Goal: Task Accomplishment & Management: Use online tool/utility

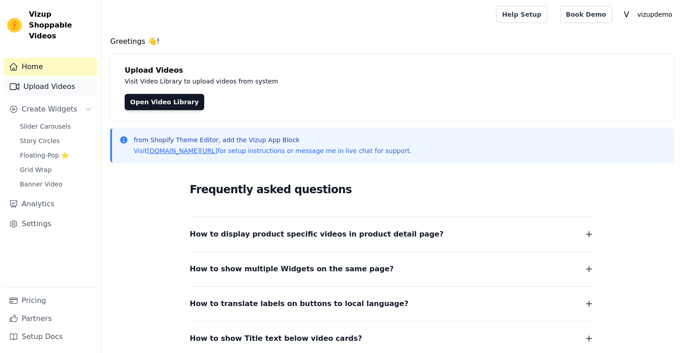
click at [76, 82] on link "Upload Videos" at bounding box center [51, 87] width 94 height 18
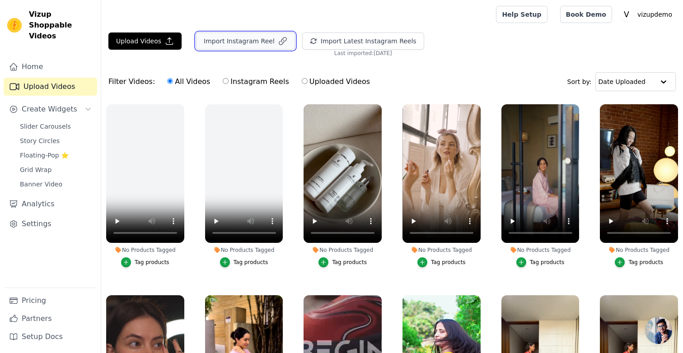
click at [255, 45] on button "Import Instagram Reel" at bounding box center [245, 41] width 99 height 17
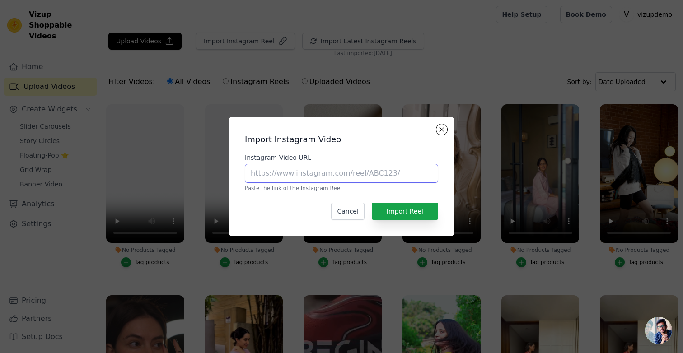
click at [314, 171] on input "Instagram Video URL" at bounding box center [341, 173] width 193 height 19
click at [323, 154] on label "Instagram Video URL" at bounding box center [341, 157] width 193 height 9
click at [323, 164] on input "Instagram Video URL" at bounding box center [341, 173] width 193 height 19
paste input "https://www.instagram.com/reel/DMImX_4vbd6/?hl=en"
type input "https://www.instagram.com/reel/DMImX_4vbd6/?hl=en"
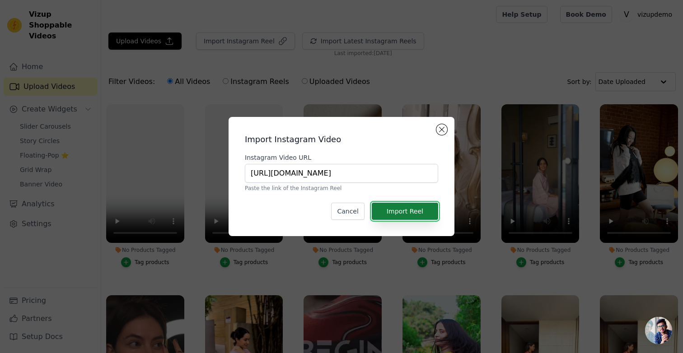
click at [391, 209] on button "Import Reel" at bounding box center [405, 211] width 66 height 17
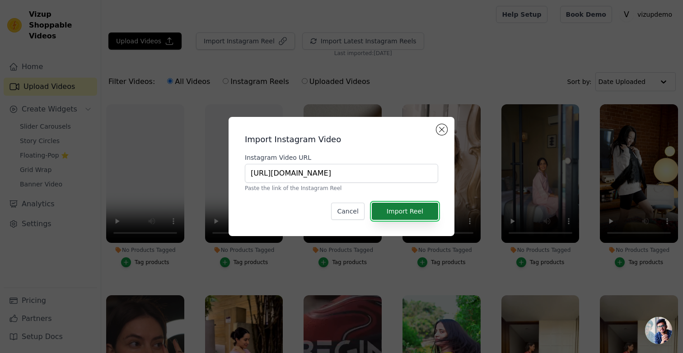
click at [391, 209] on button "Import Reel" at bounding box center [405, 211] width 66 height 17
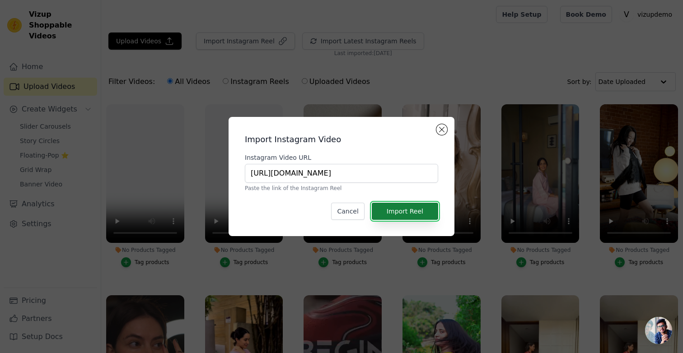
click at [391, 209] on button "Import Reel" at bounding box center [405, 211] width 66 height 17
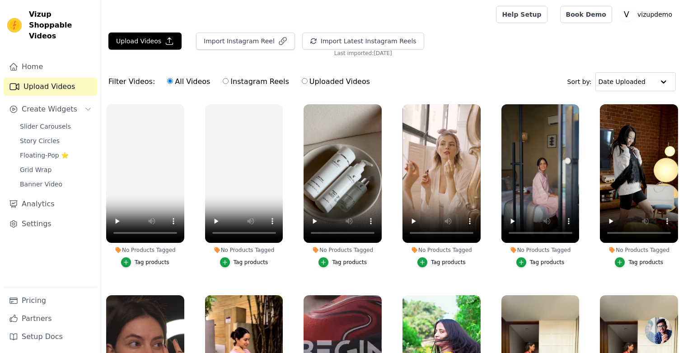
click at [237, 82] on label "Instagram Reels" at bounding box center [255, 82] width 67 height 12
click at [229, 82] on input "Instagram Reels" at bounding box center [226, 81] width 6 height 6
radio input "true"
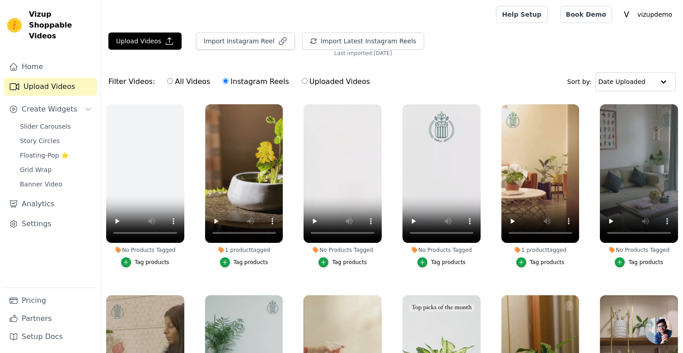
click at [264, 70] on div "Filter Videos: All Videos Instagram Reels Uploaded Videos Sort by: Date Uploaded" at bounding box center [392, 81] width 582 height 35
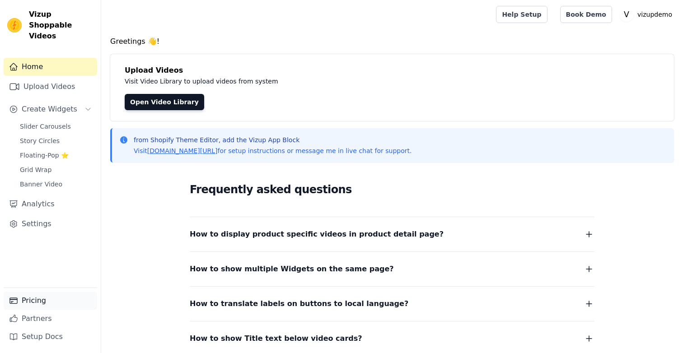
click at [54, 294] on link "Pricing" at bounding box center [51, 301] width 94 height 18
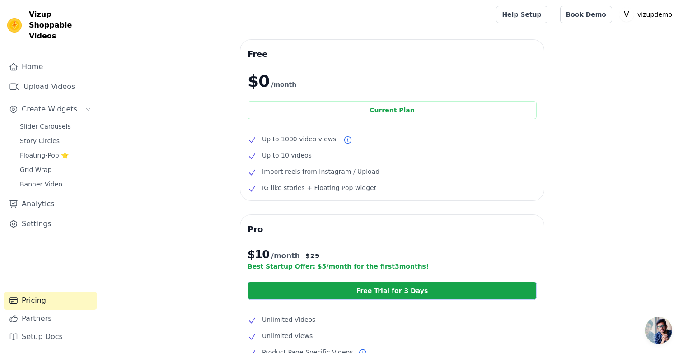
click at [107, 181] on div "Free $0 /month Current Plan Up to 1000 video views Up to 10 videos Import reels…" at bounding box center [392, 290] width 582 height 501
